Goal: Obtain resource: Download file/media

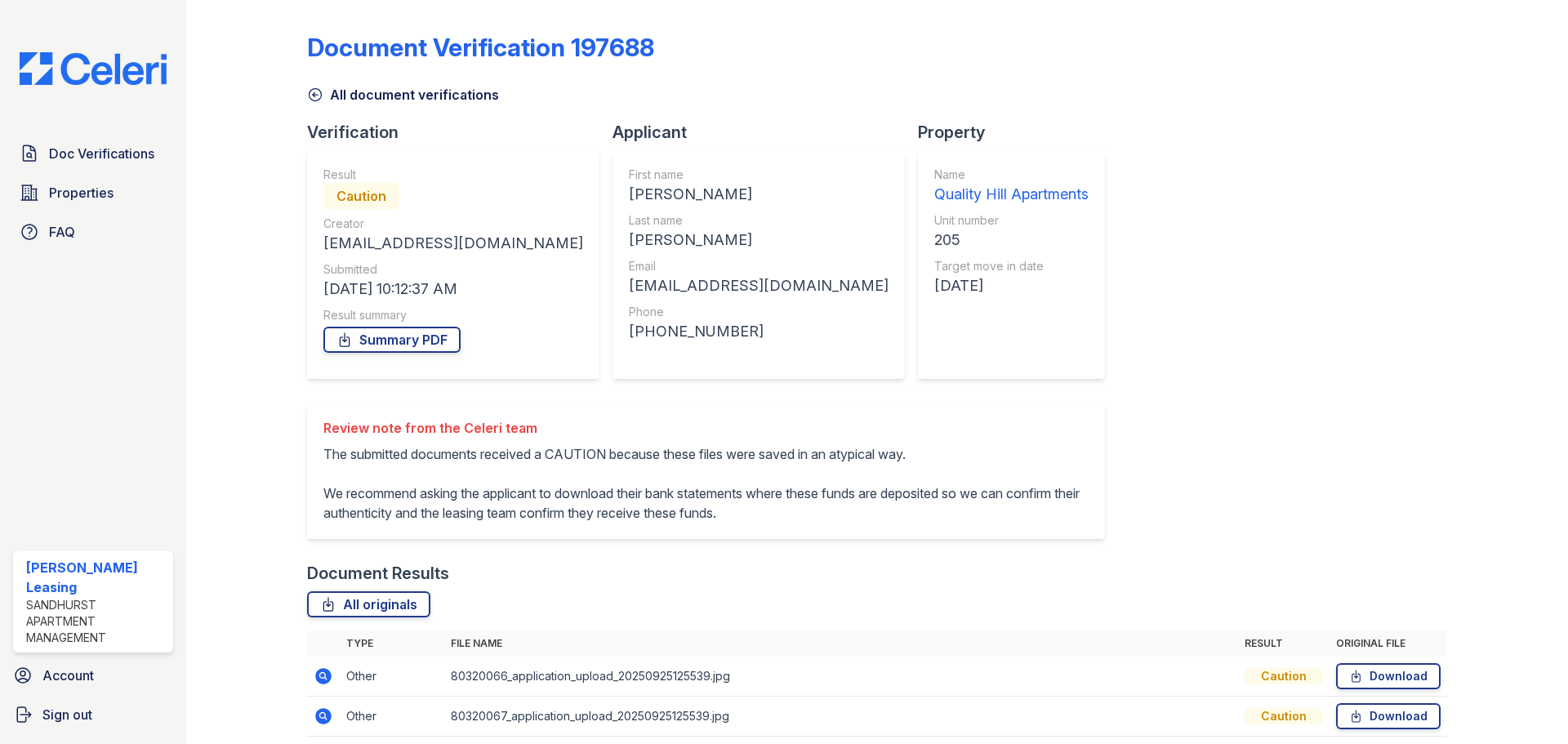
scroll to position [65, 0]
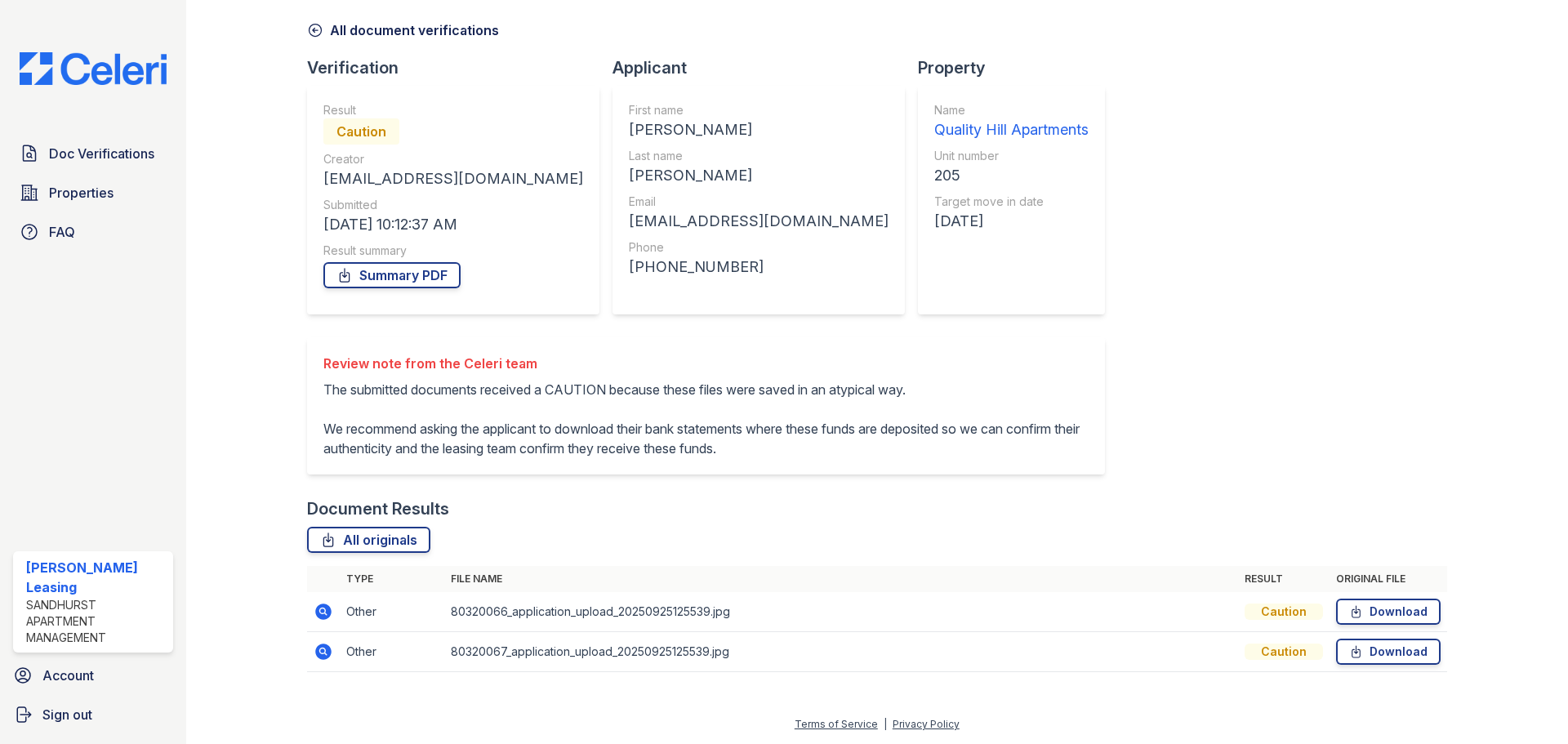
click at [317, 34] on icon at bounding box center [315, 29] width 17 height 17
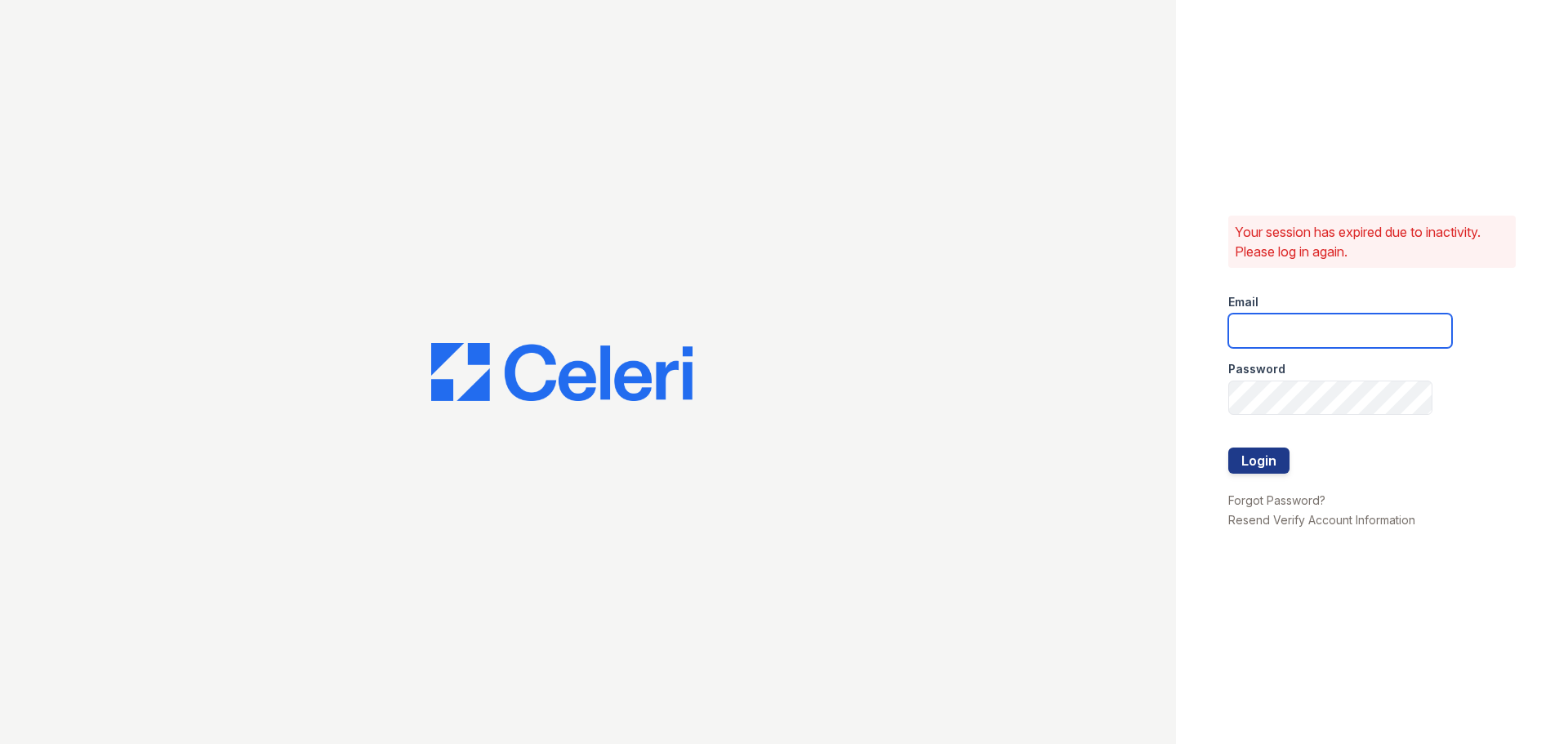
type input "enewton@samapartments.com"
click at [1267, 456] on button "Login" at bounding box center [1259, 460] width 61 height 27
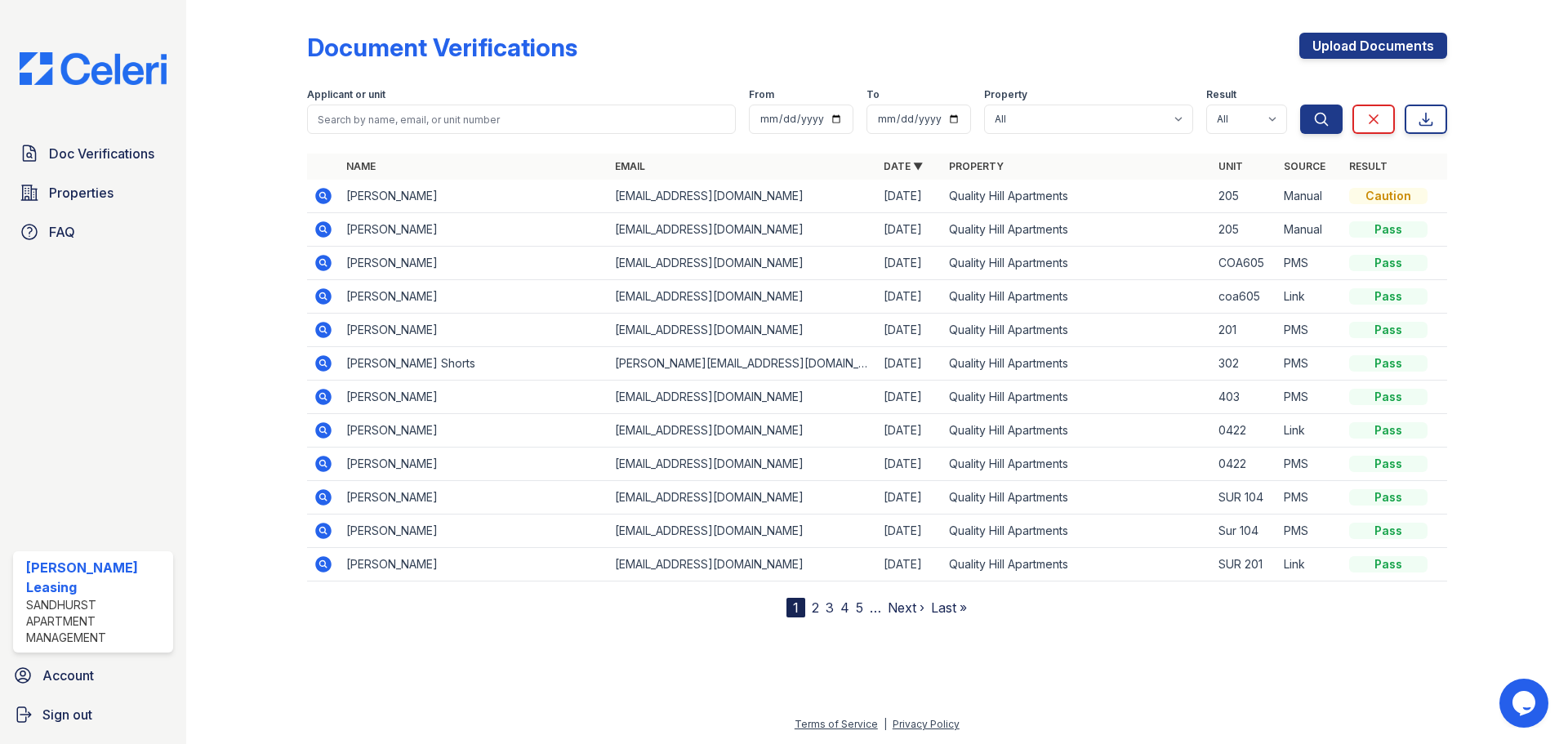
click at [968, 46] on div "Document Verifications Upload Documents" at bounding box center [877, 53] width 1140 height 42
click at [330, 194] on icon at bounding box center [323, 196] width 17 height 17
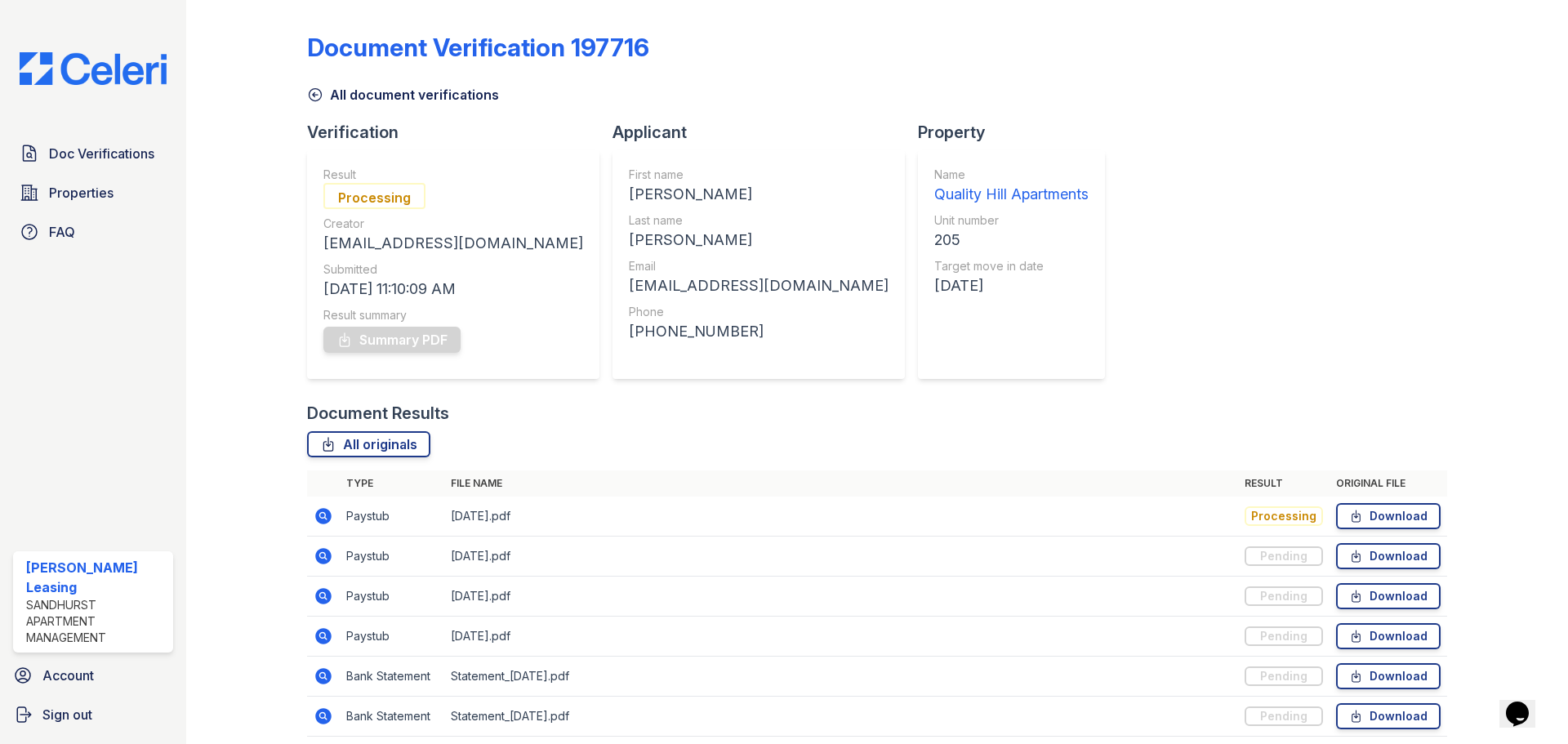
scroll to position [65, 0]
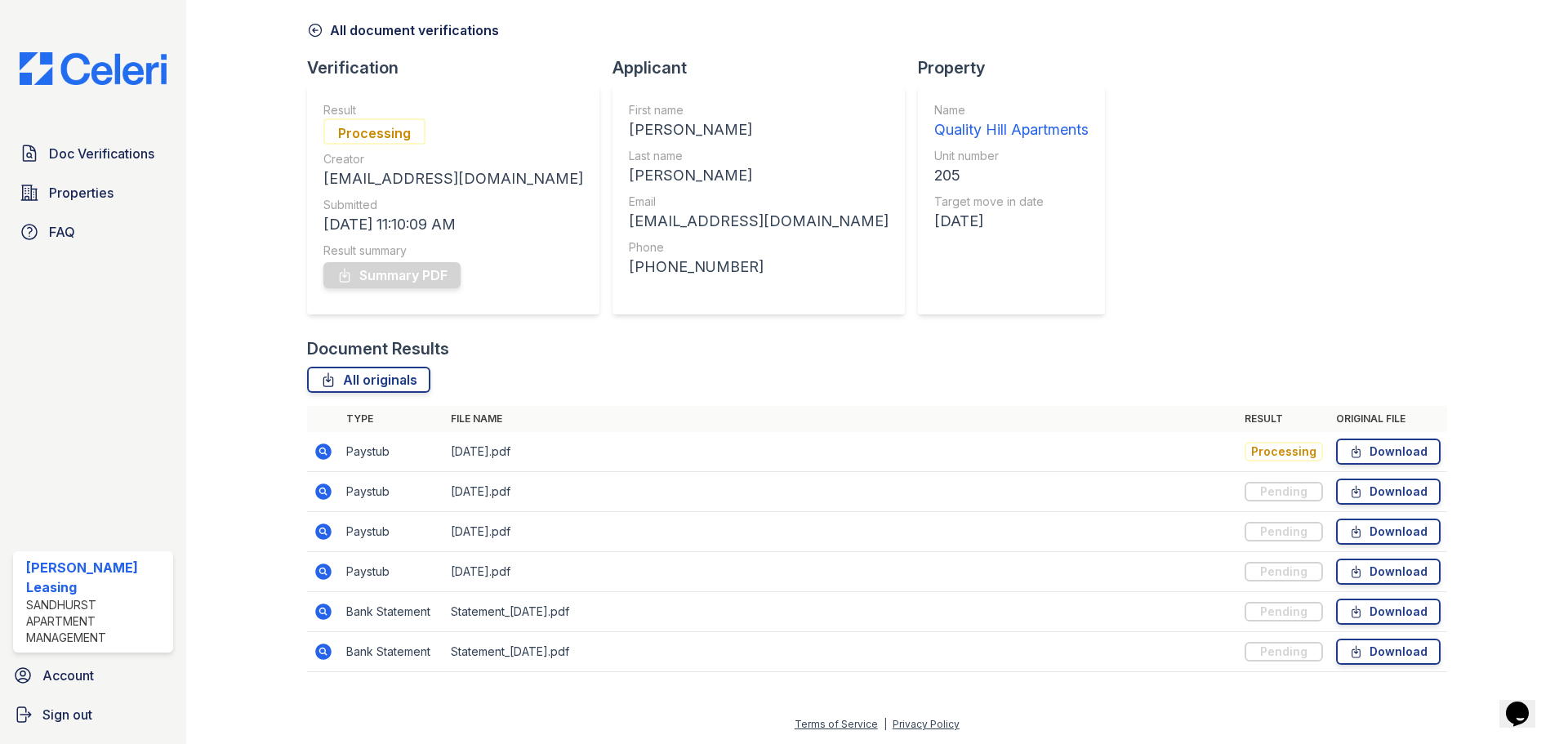
click at [319, 28] on icon at bounding box center [315, 29] width 17 height 17
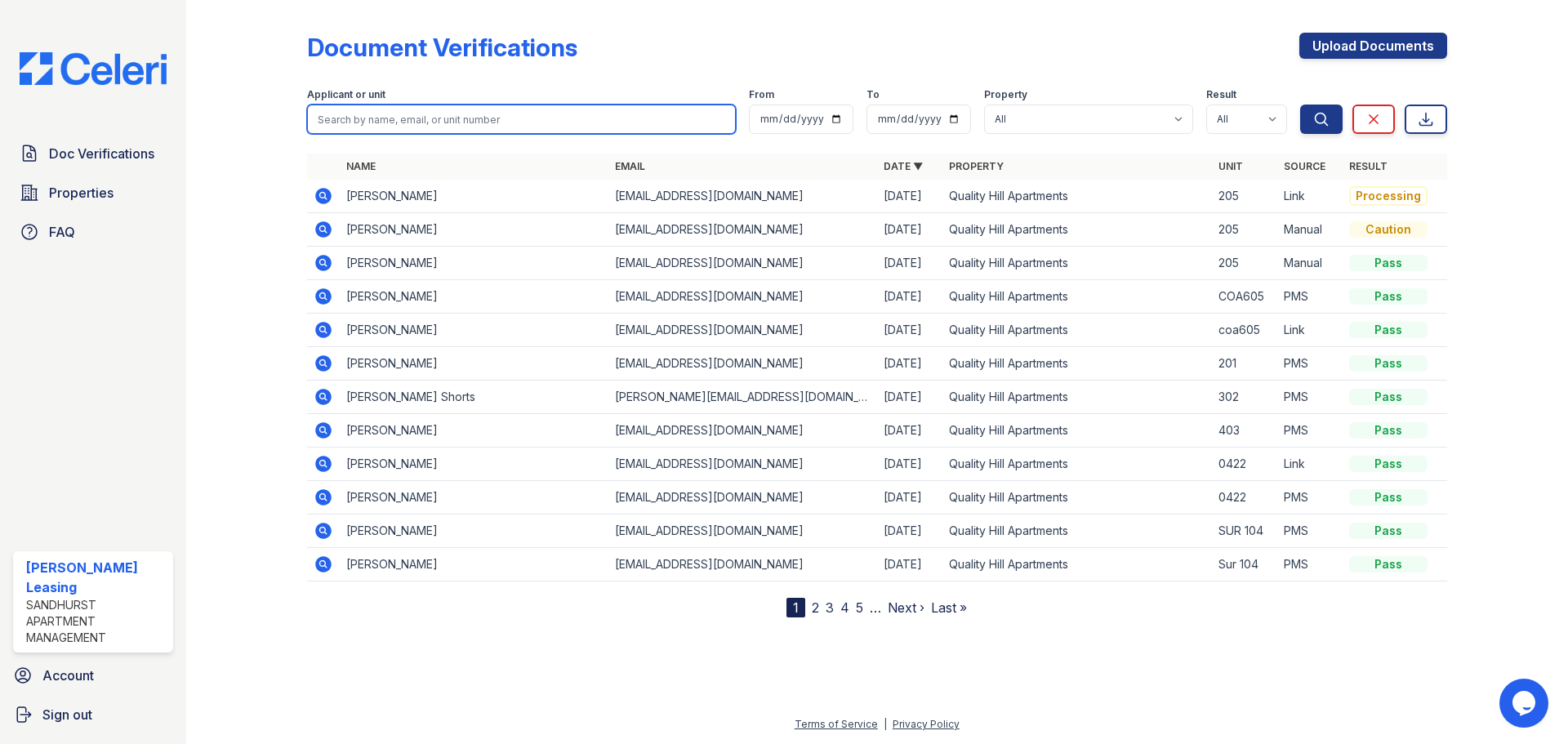
click at [371, 130] on input "search" at bounding box center [521, 119] width 429 height 29
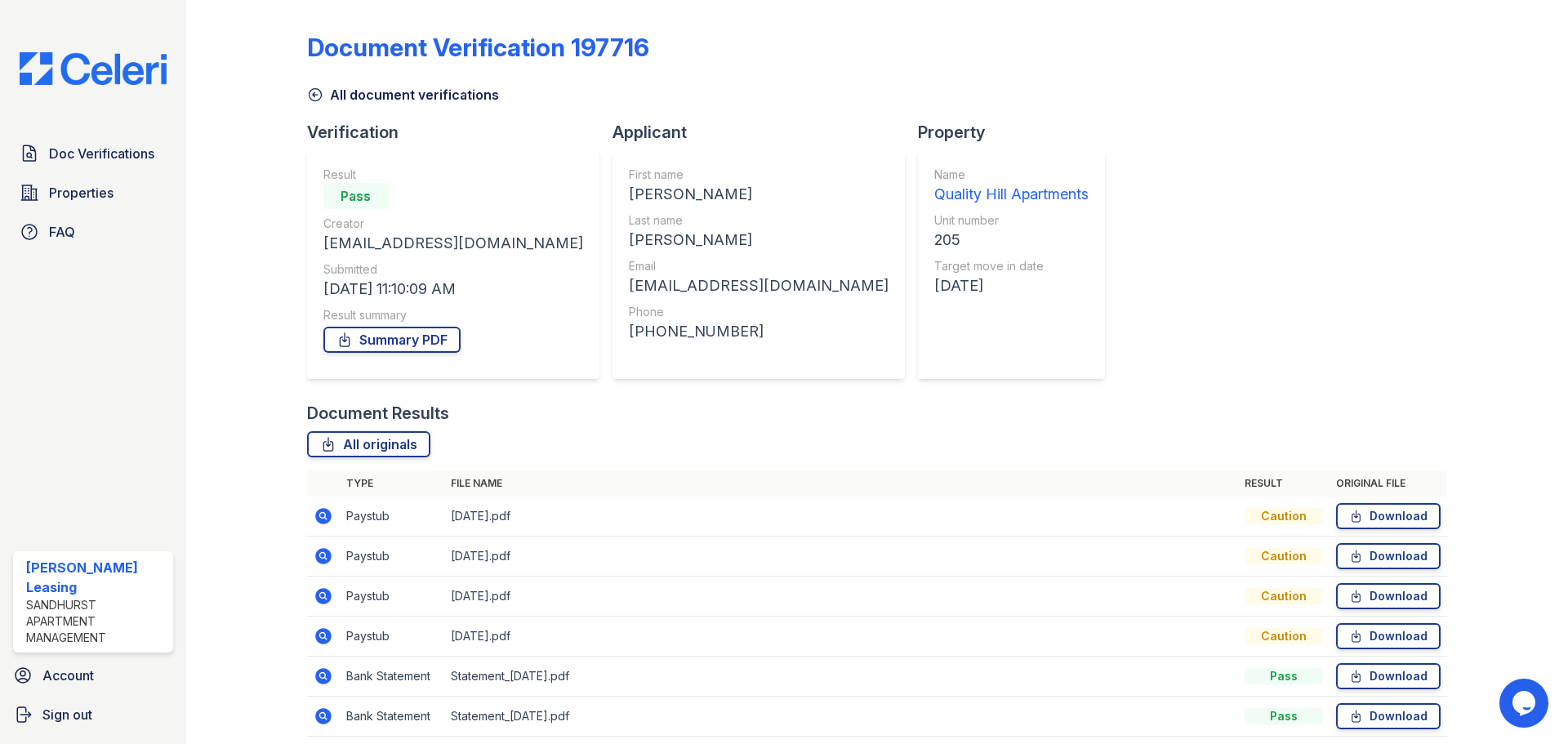
scroll to position [65, 0]
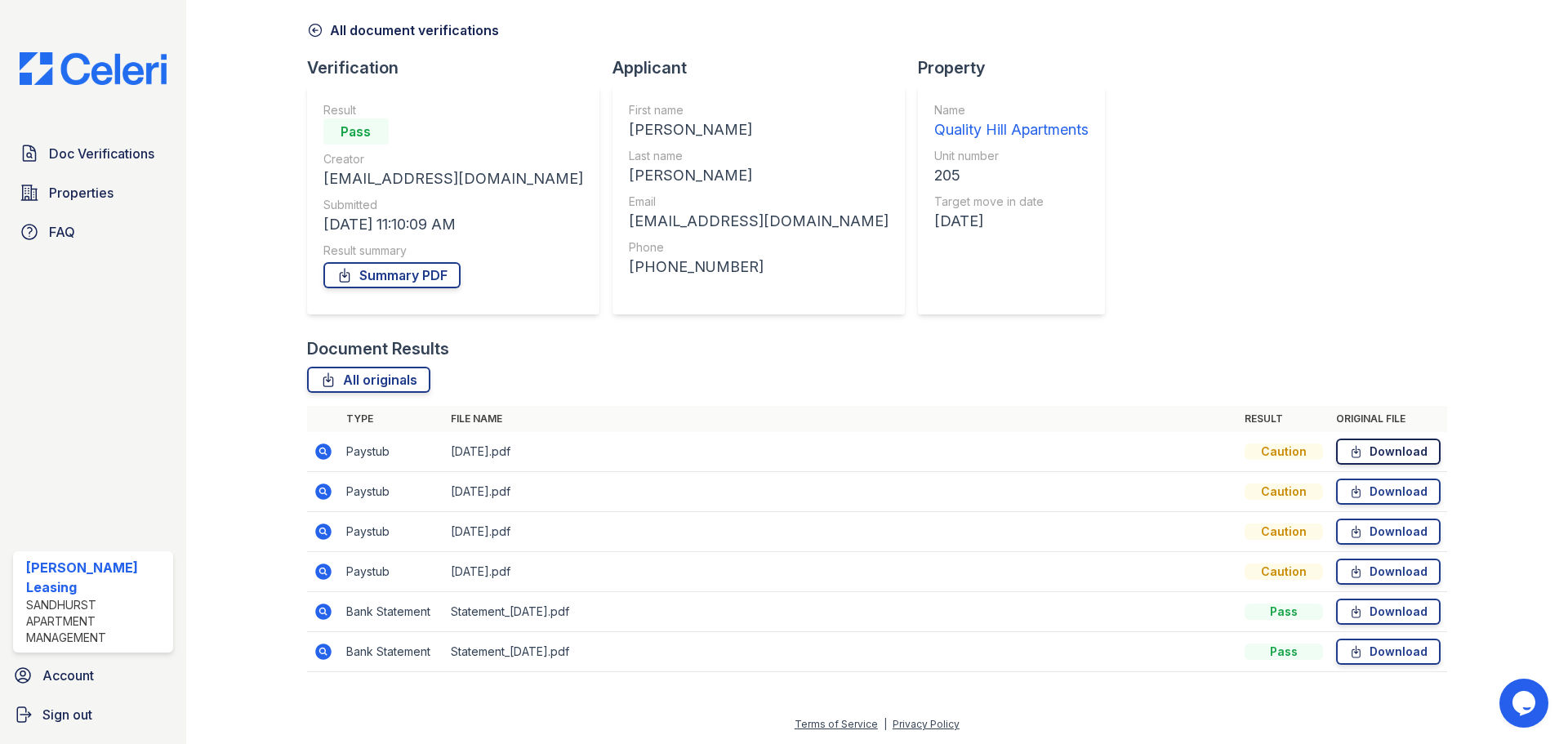
click at [1350, 448] on icon at bounding box center [1357, 451] width 14 height 17
click at [1413, 610] on link "Download" at bounding box center [1388, 611] width 104 height 27
click at [314, 489] on icon at bounding box center [323, 491] width 20 height 20
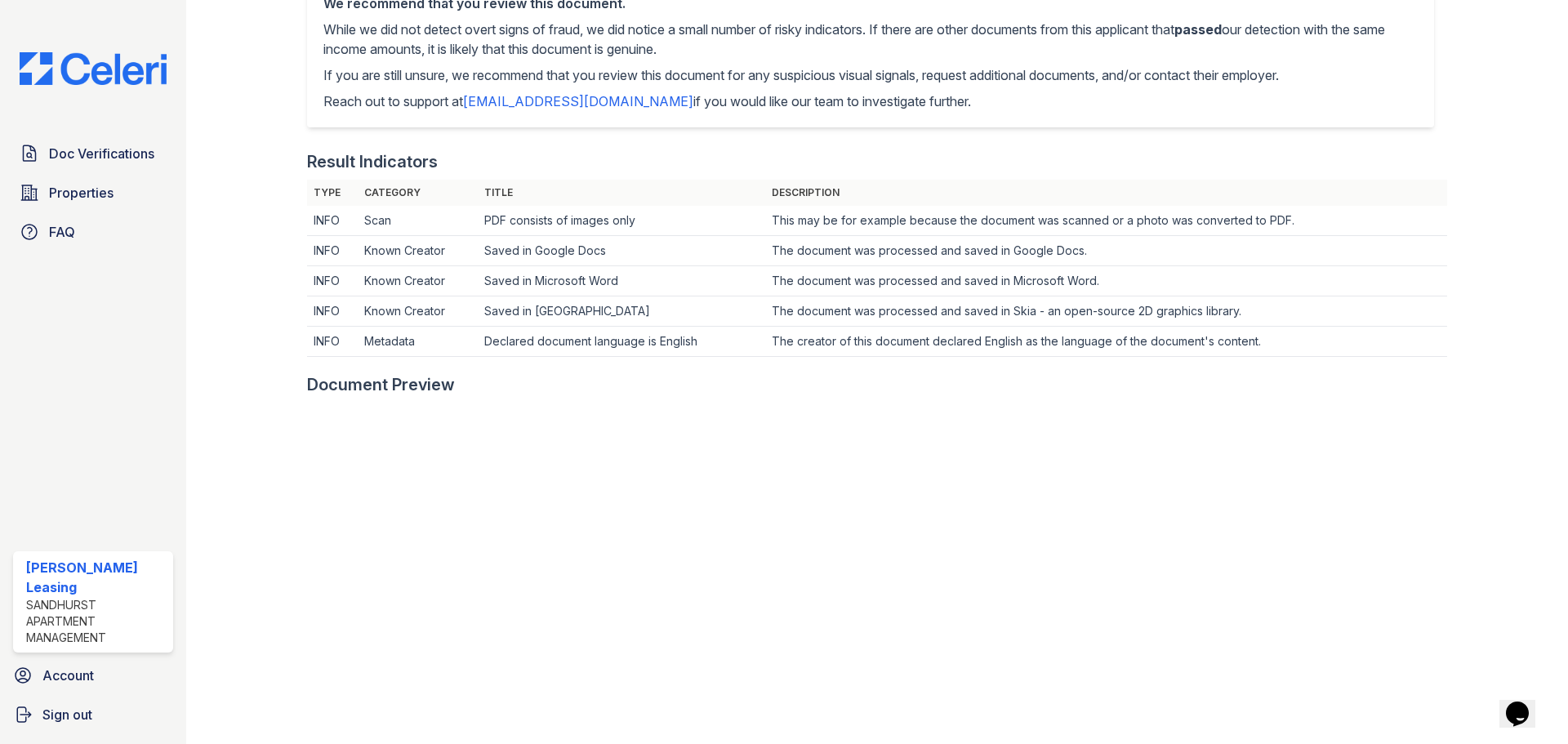
scroll to position [817, 0]
